Goal: Task Accomplishment & Management: Use online tool/utility

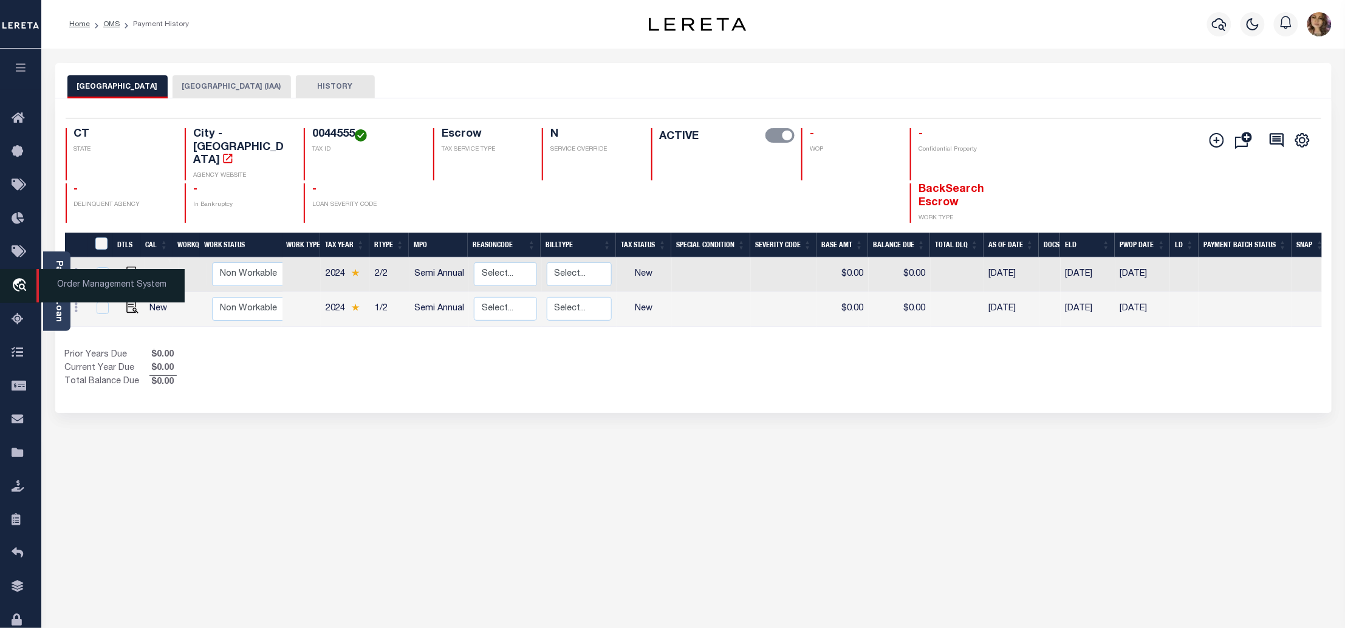
click at [100, 284] on span "Order Management System" at bounding box center [110, 285] width 148 height 33
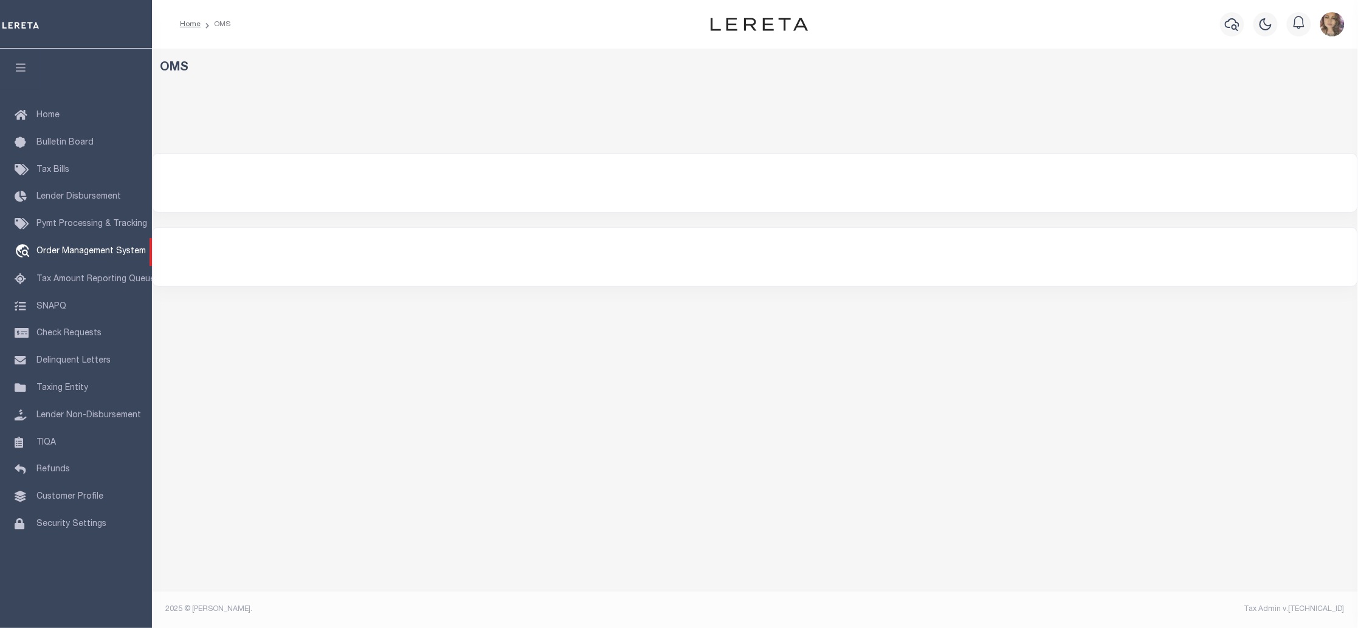
select select "200"
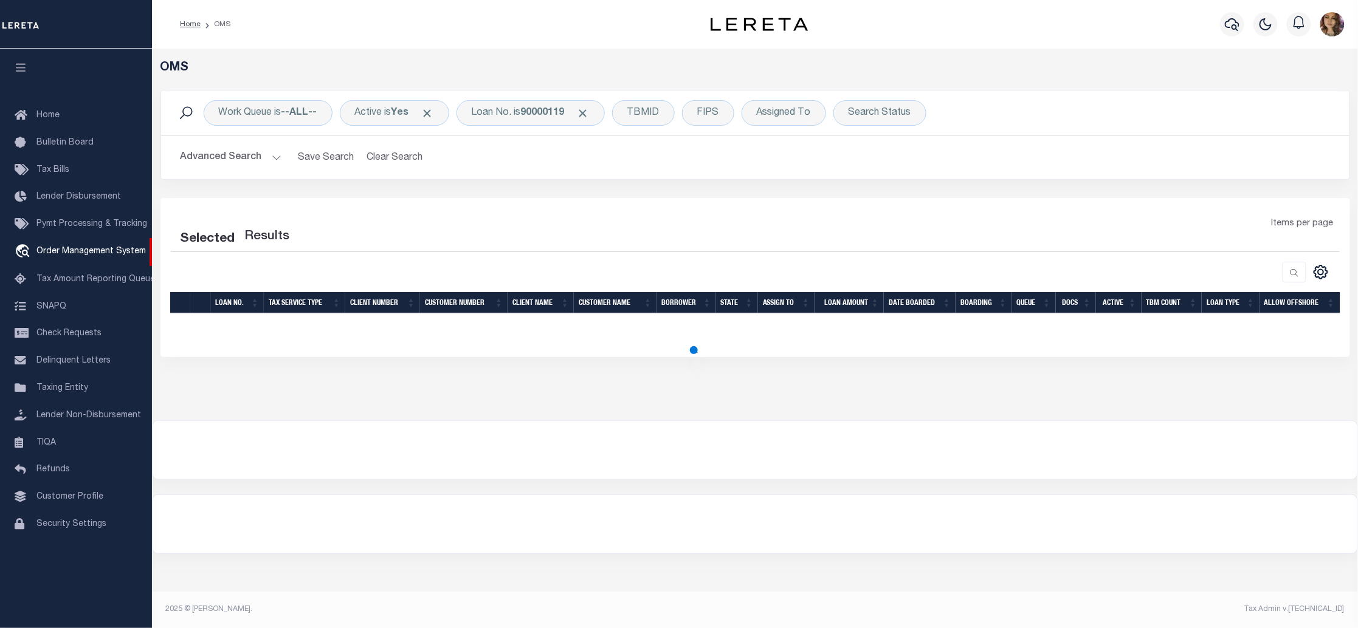
select select "200"
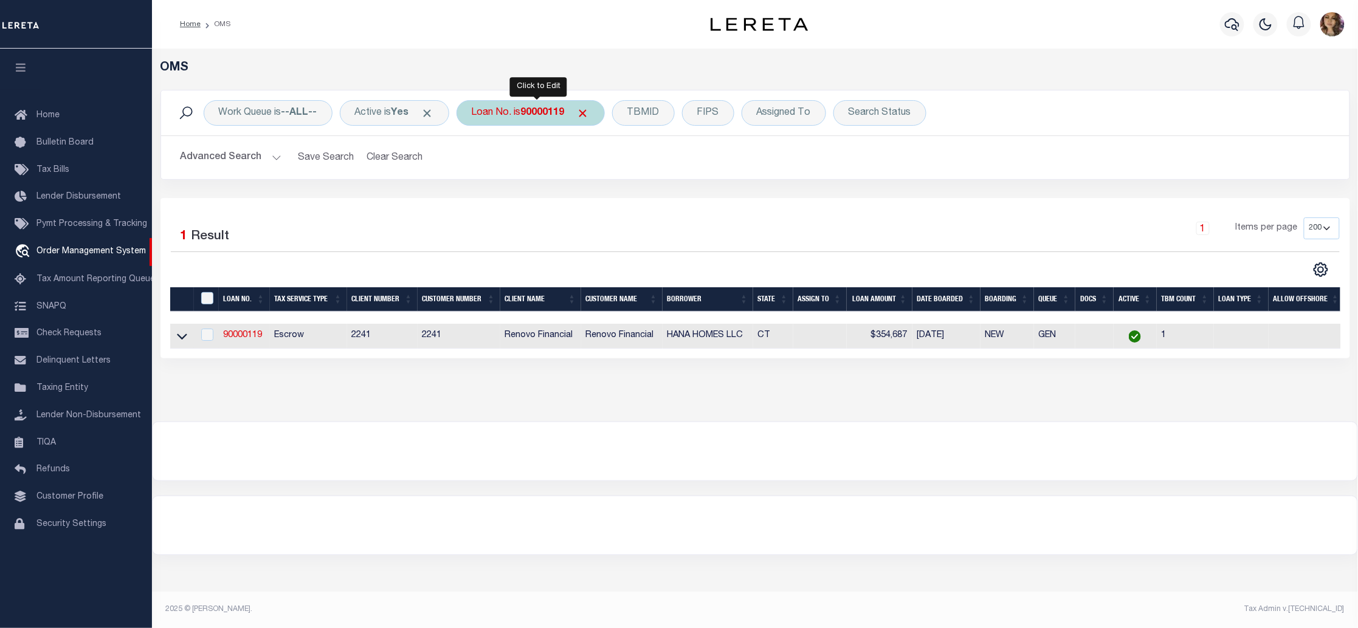
click at [536, 120] on div "Loan No. is 90000119" at bounding box center [530, 113] width 148 height 26
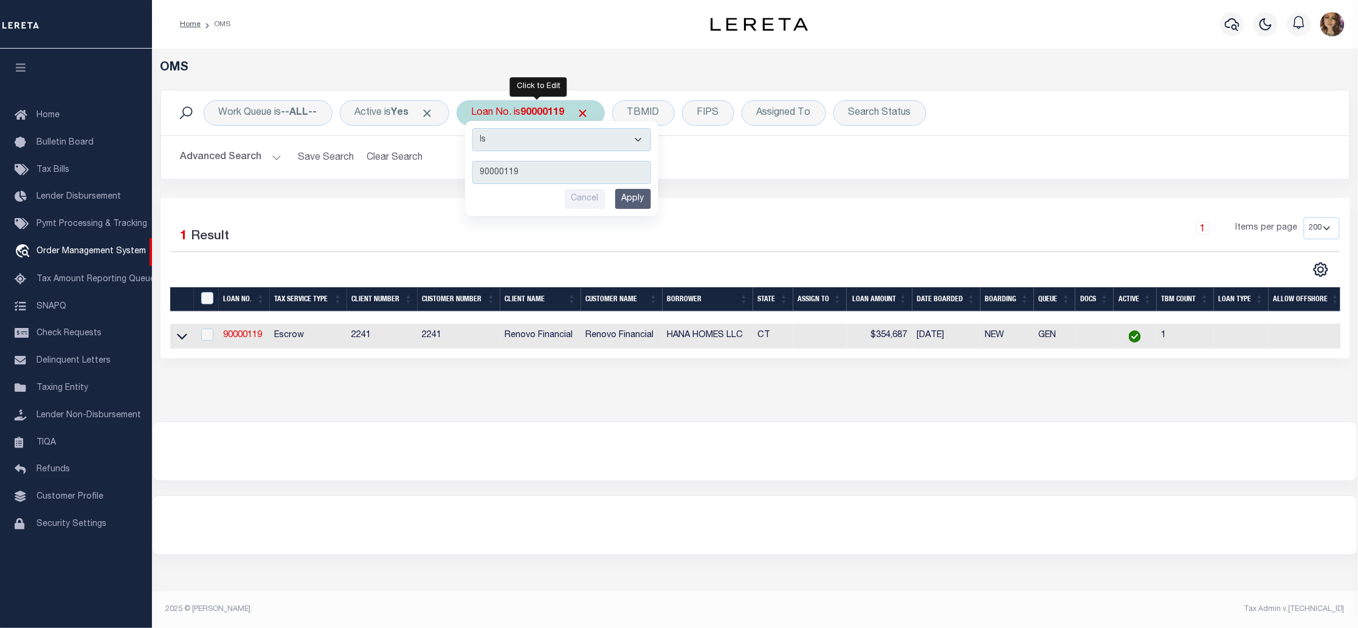
type input "113698"
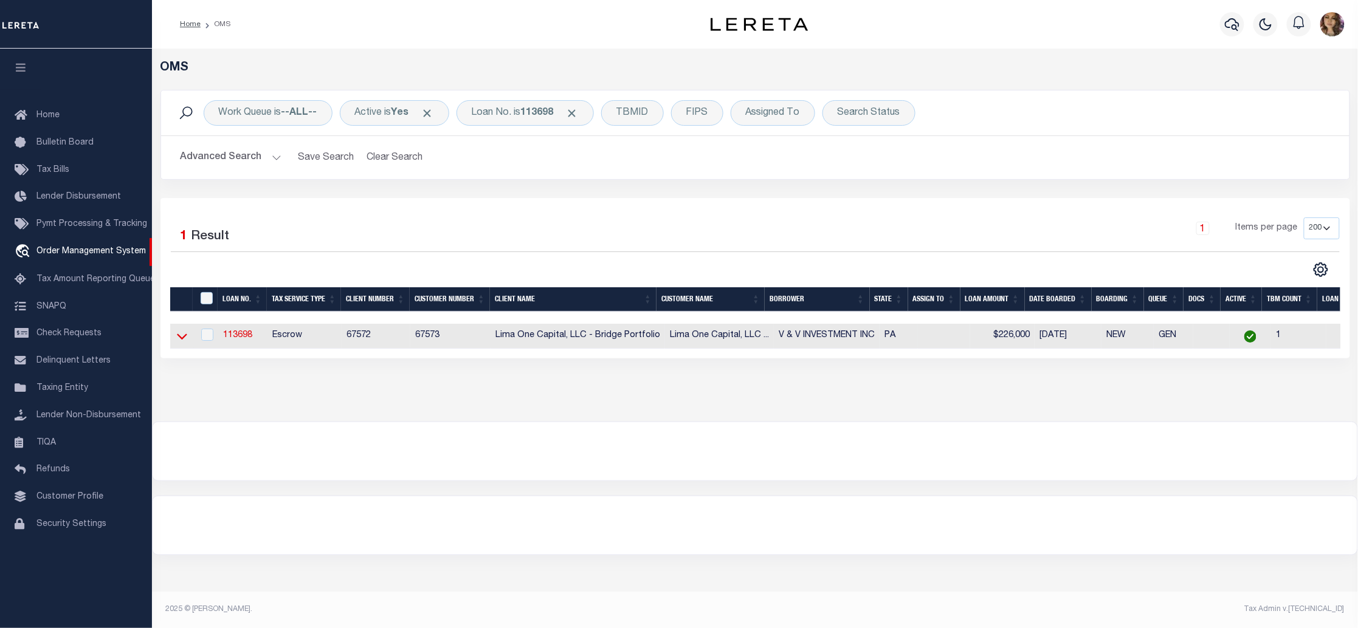
click at [179, 340] on icon at bounding box center [182, 337] width 10 height 6
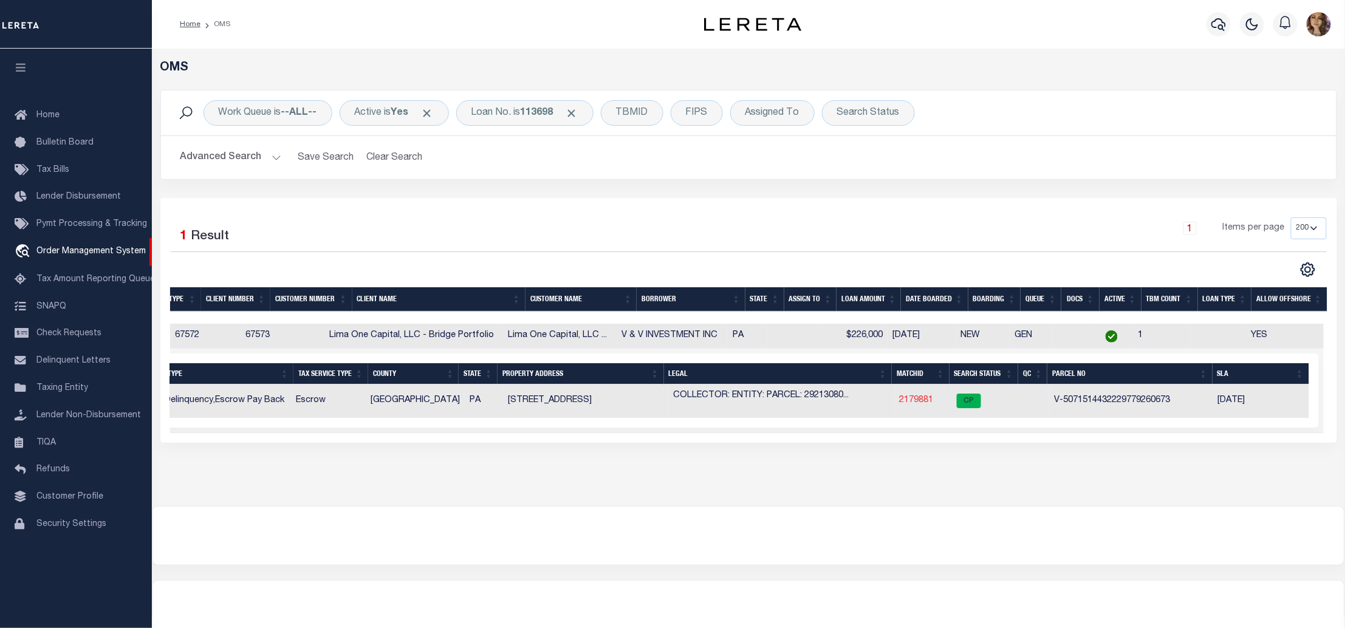
click at [913, 401] on link "2179881" at bounding box center [917, 400] width 34 height 9
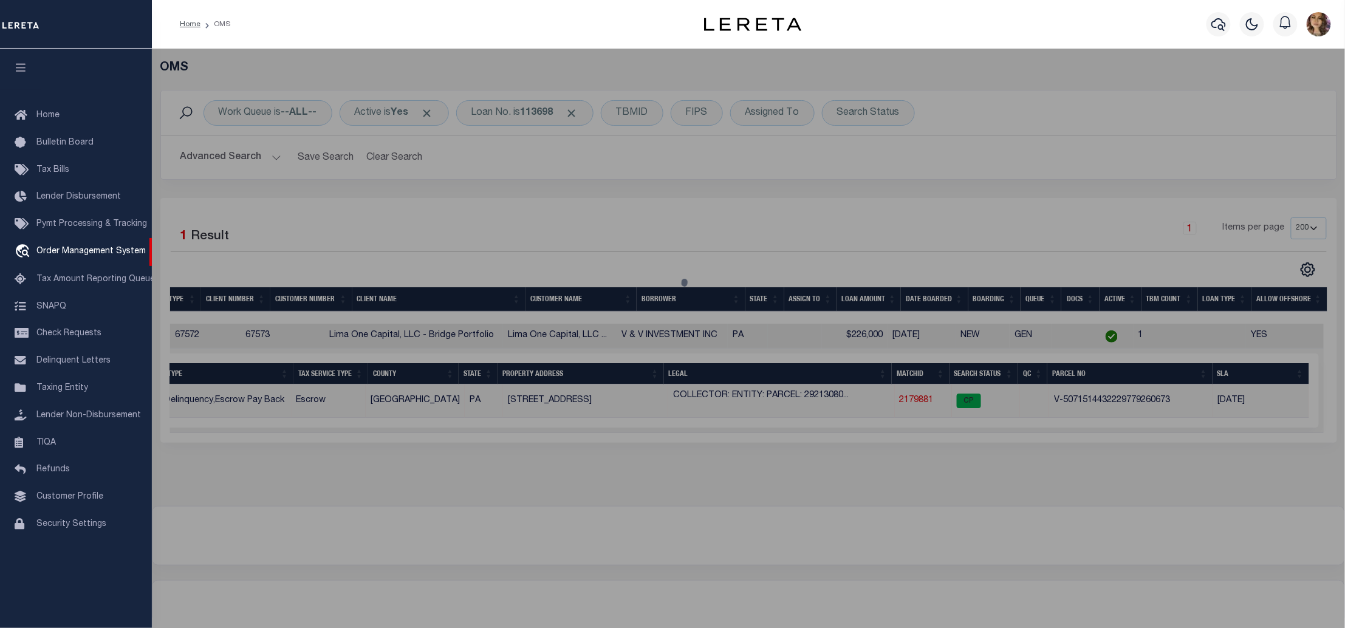
checkbox input "false"
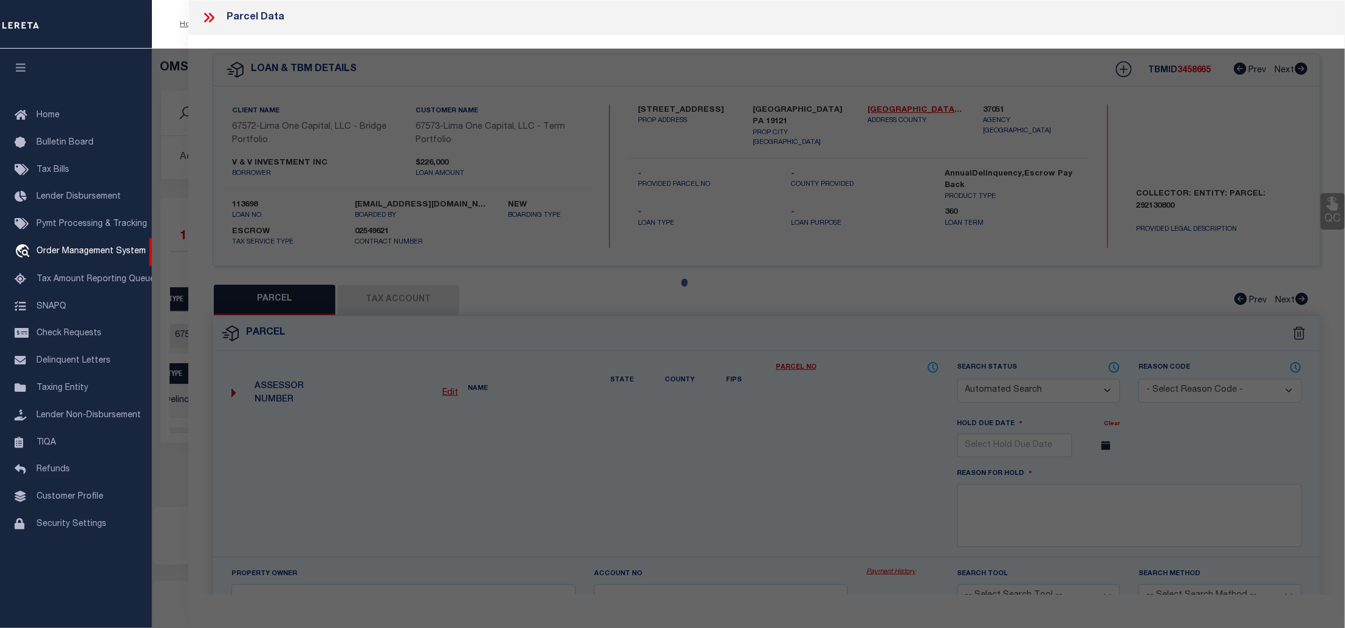
select select "CP"
type input "1343 NORTH DOVER STREET"
checkbox input "false"
type input "PHILADELPHIA PA 19121"
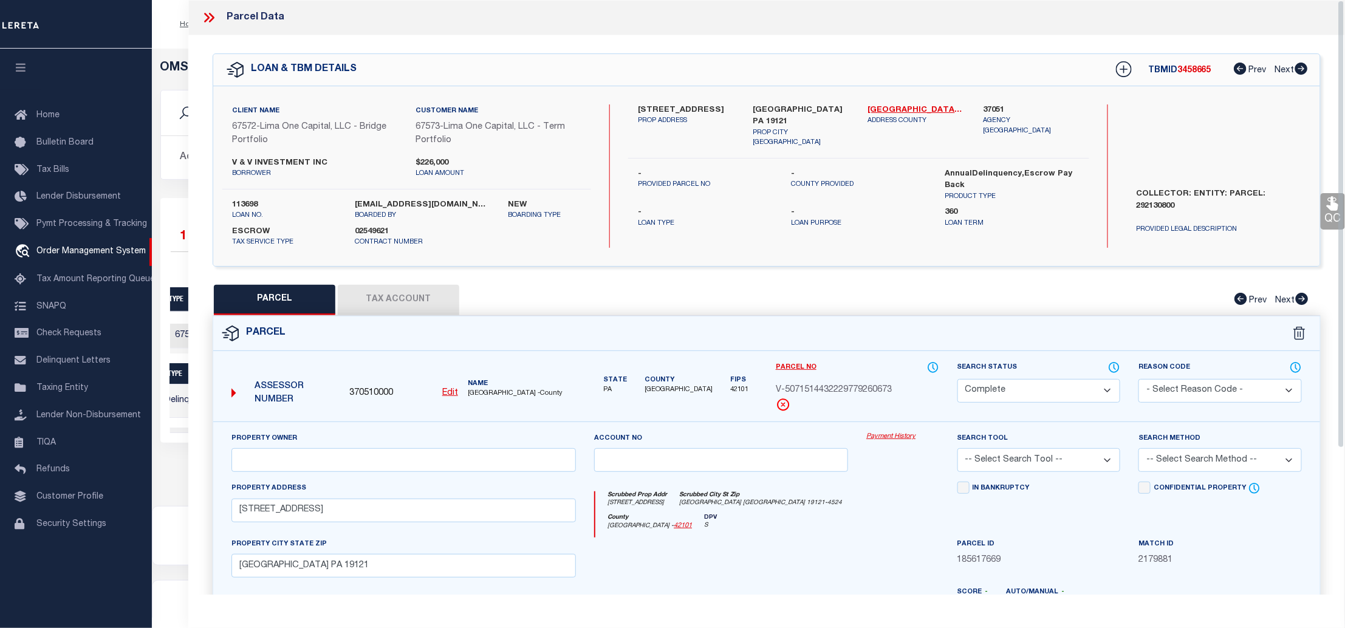
click at [899, 438] on link "Payment History" at bounding box center [903, 437] width 72 height 10
